Goal: Information Seeking & Learning: Learn about a topic

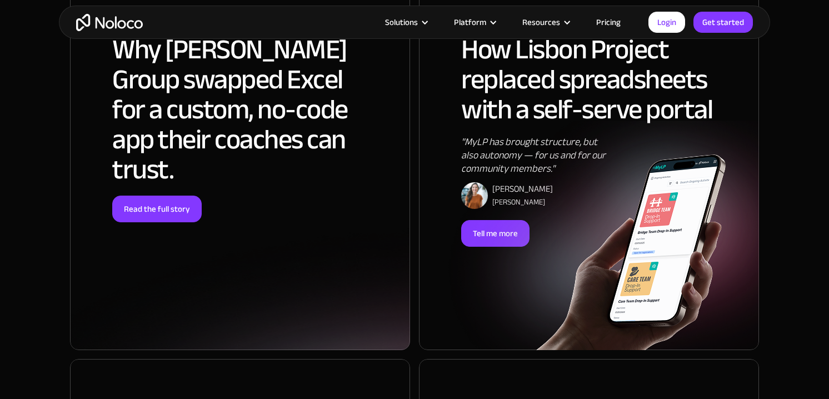
click at [167, 176] on div at bounding box center [240, 158] width 340 height 383
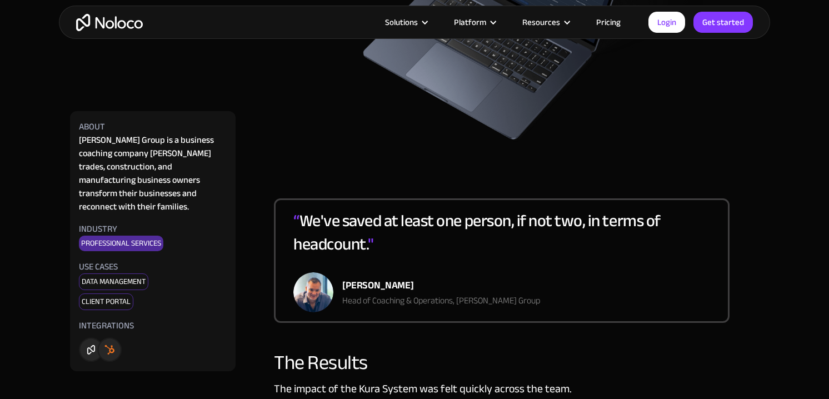
scroll to position [1957, 0]
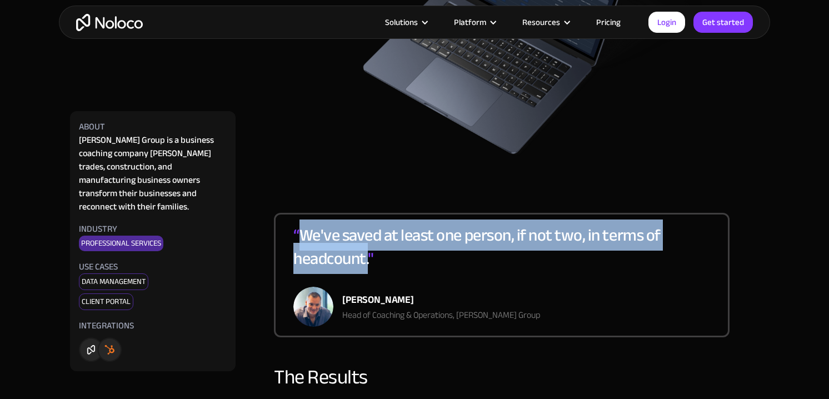
drag, startPoint x: 303, startPoint y: 221, endPoint x: 368, endPoint y: 242, distance: 68.4
click at [368, 242] on div "“ We've saved at least one person, if not two, in terms of headcount. "" at bounding box center [502, 254] width 417 height 63
copy div "We've saved at least one person, if not two, in terms of headcount."
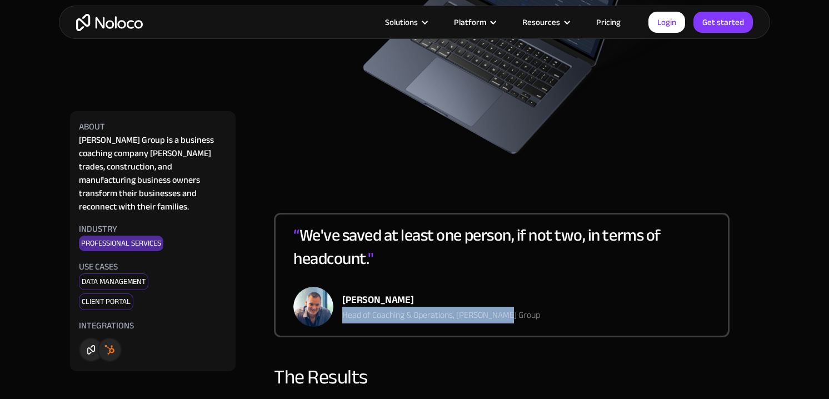
drag, startPoint x: 342, startPoint y: 301, endPoint x: 514, endPoint y: 301, distance: 171.8
click at [514, 301] on div "“ We've saved at least one person, if not two, in terms of headcount. " Dan Sto…" at bounding box center [502, 275] width 456 height 125
copy div "Head of Coaching & Operations, Pravar Group"
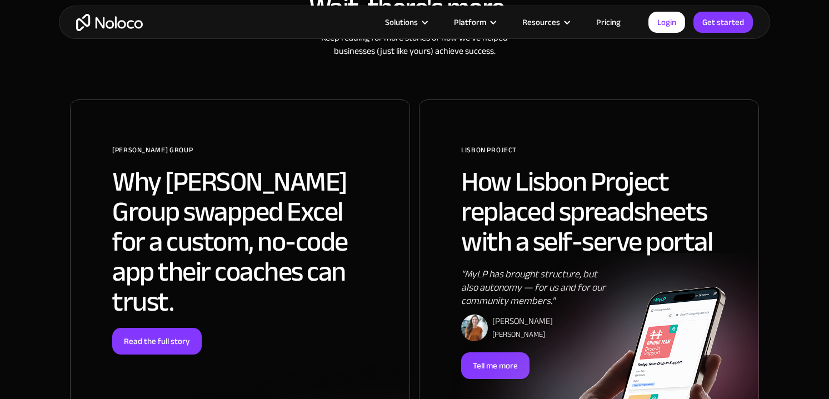
scroll to position [617, 0]
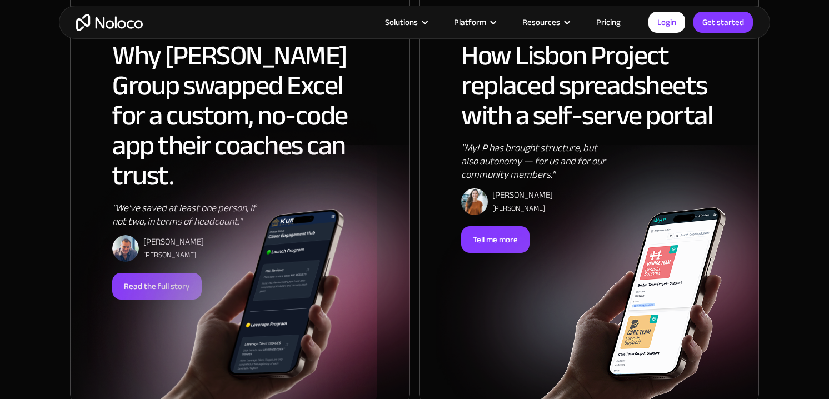
scroll to position [765, 0]
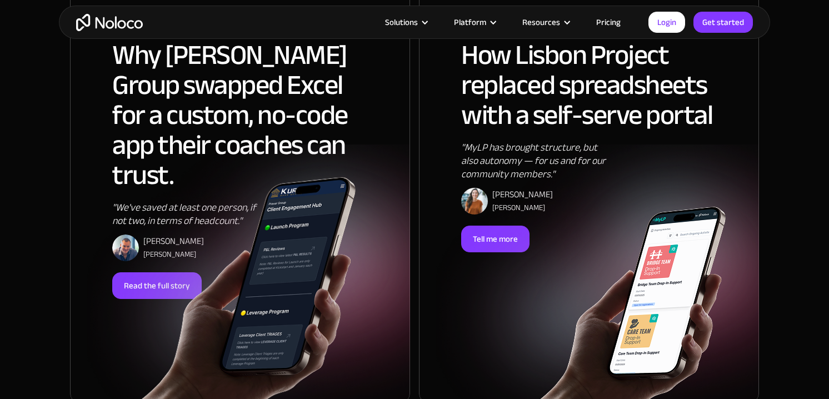
scroll to position [768, 0]
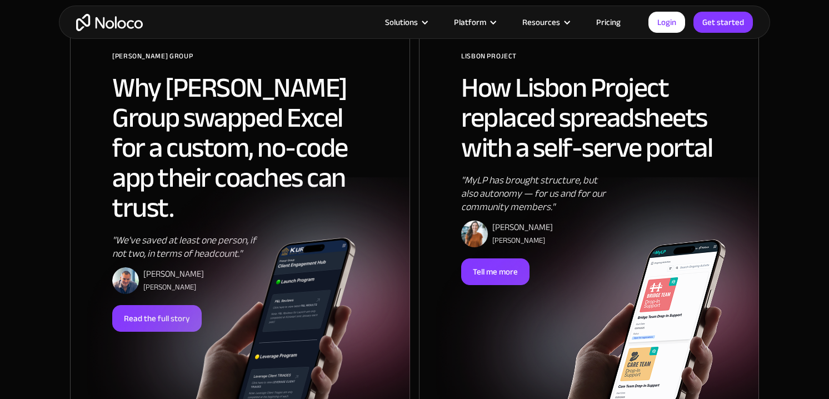
scroll to position [703, 0]
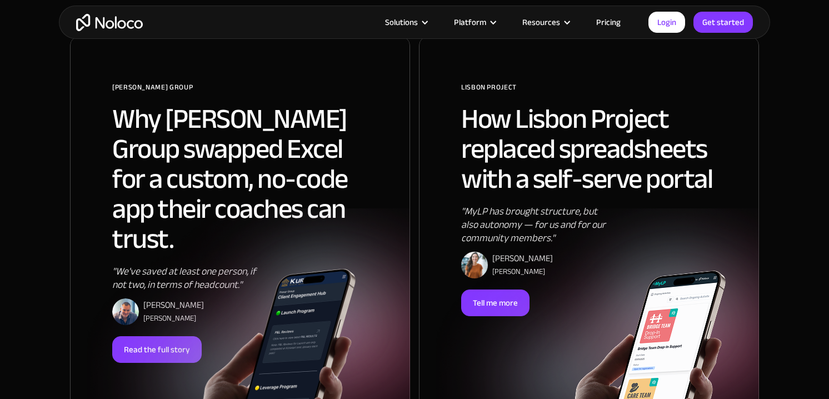
click at [178, 319] on img at bounding box center [207, 351] width 340 height 229
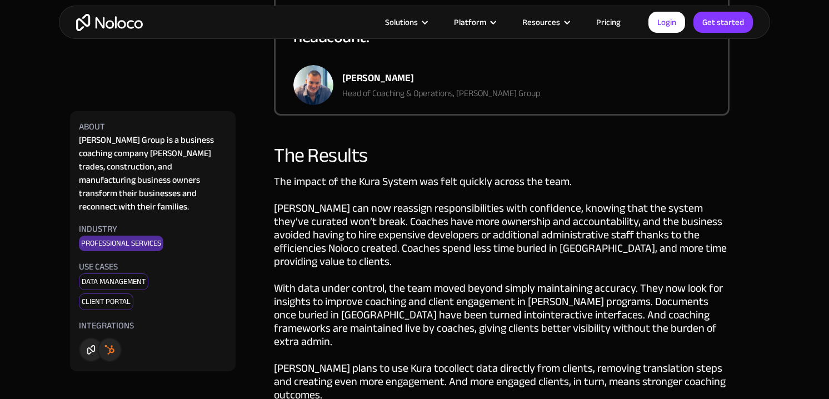
scroll to position [2177, 0]
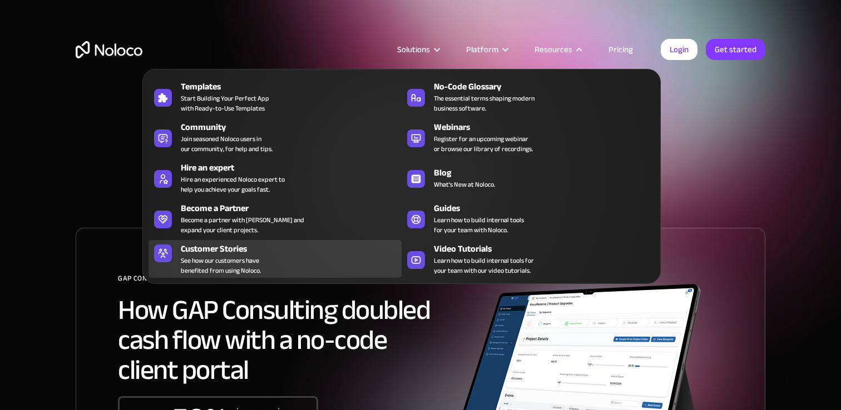
click at [285, 251] on div "Customer Stories" at bounding box center [294, 248] width 226 height 13
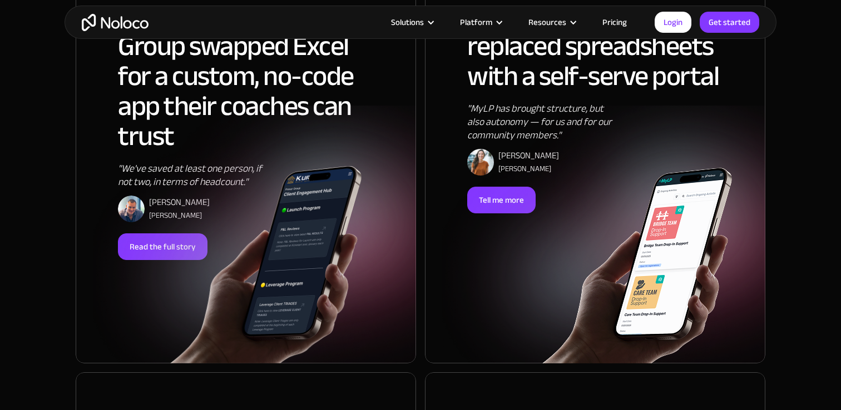
scroll to position [819, 0]
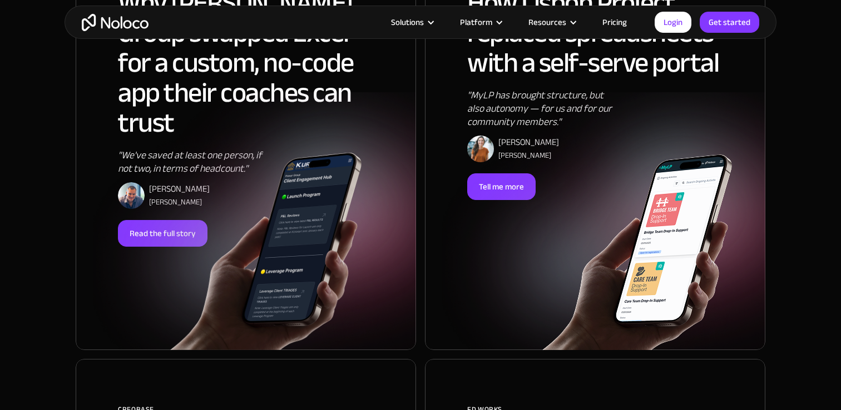
click at [494, 188] on img at bounding box center [602, 253] width 259 height 196
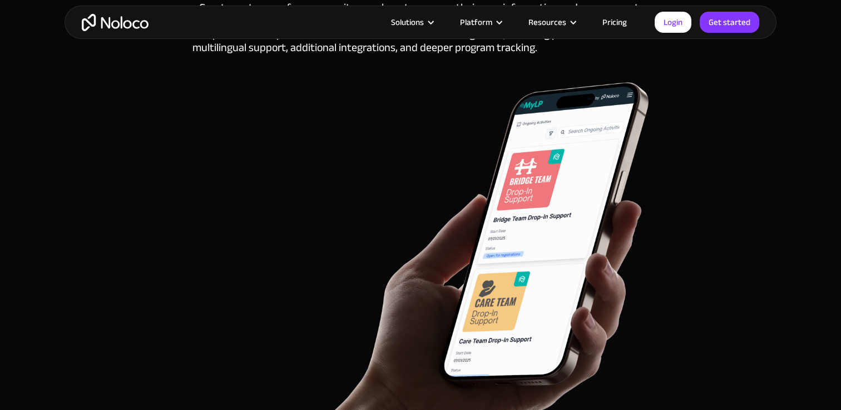
scroll to position [3618, 0]
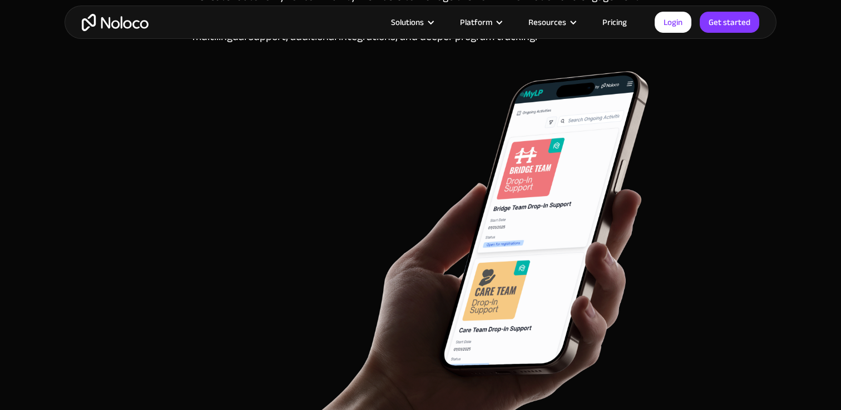
click at [630, 24] on link "Pricing" at bounding box center [614, 22] width 52 height 14
